Goal: Information Seeking & Learning: Learn about a topic

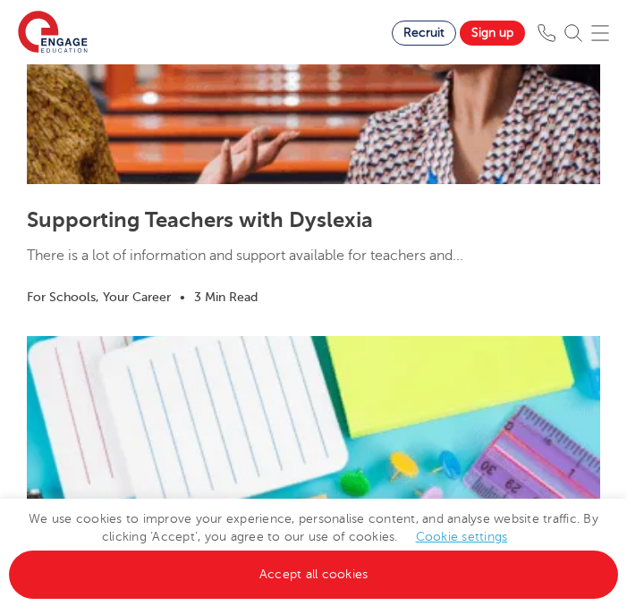
scroll to position [3581, 0]
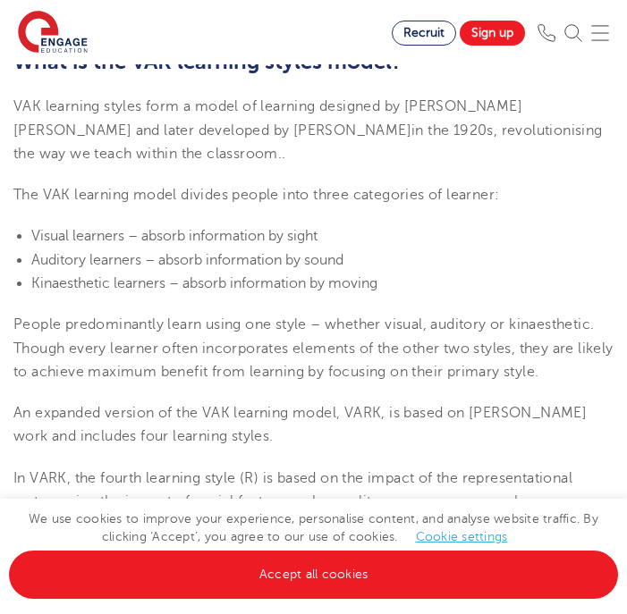
scroll to position [559, 0]
